Goal: Browse casually: Explore the website without a specific task or goal

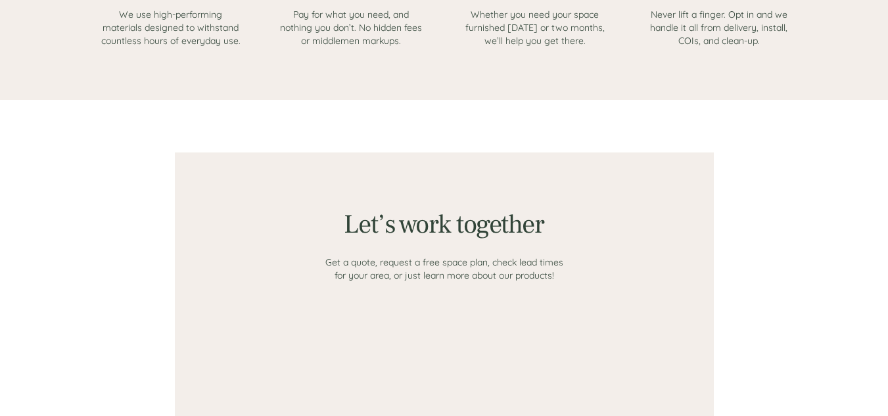
scroll to position [1183, 0]
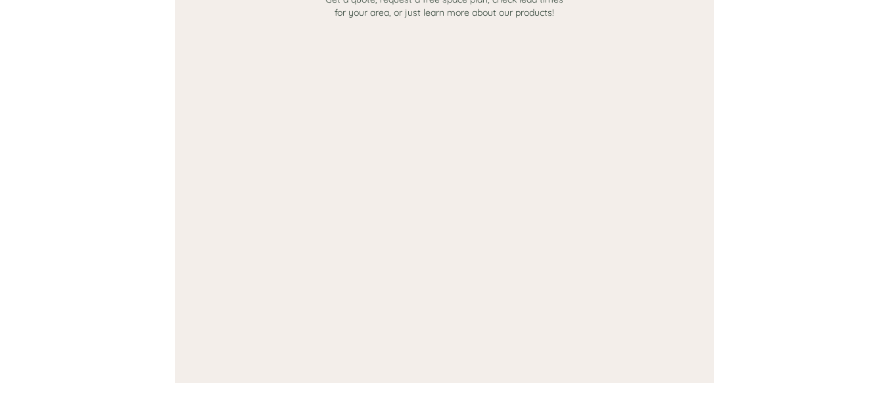
click at [466, 172] on div at bounding box center [444, 188] width 335 height 286
drag, startPoint x: 344, startPoint y: 152, endPoint x: 242, endPoint y: 93, distance: 117.8
click at [319, 138] on div at bounding box center [444, 188] width 335 height 286
drag, startPoint x: 194, startPoint y: 76, endPoint x: 696, endPoint y: 26, distance: 505.0
click at [196, 74] on div at bounding box center [444, 136] width 539 height 493
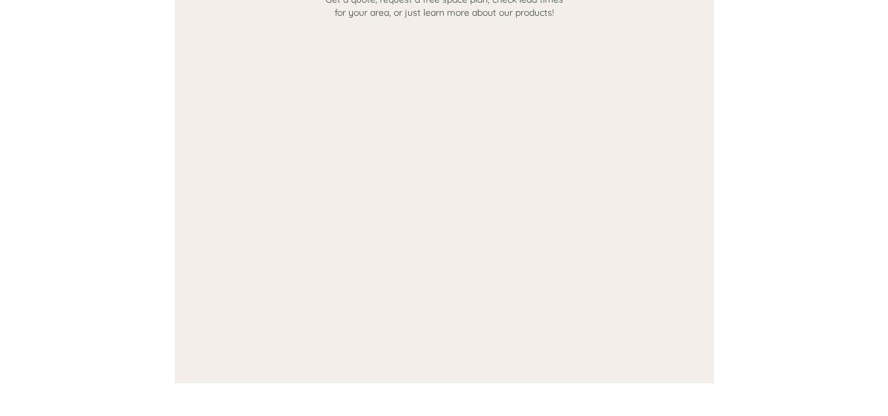
drag, startPoint x: 742, startPoint y: 73, endPoint x: 730, endPoint y: 93, distance: 23.6
click at [743, 91] on div at bounding box center [444, 136] width 788 height 599
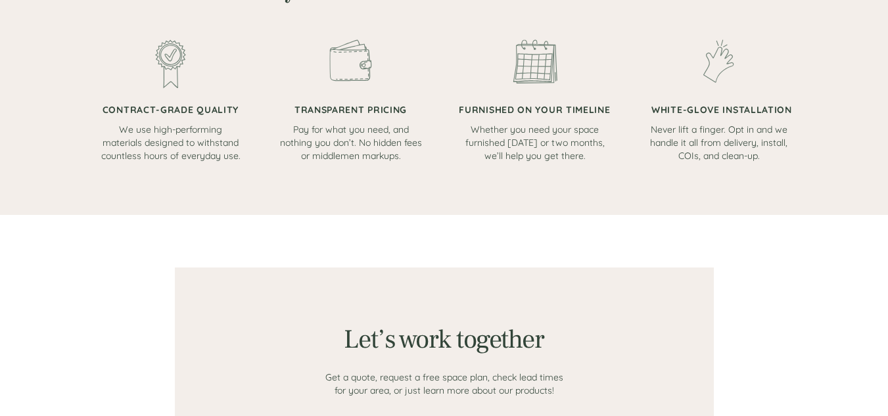
scroll to position [854, 0]
